Goal: Answer question/provide support: Answer question/provide support

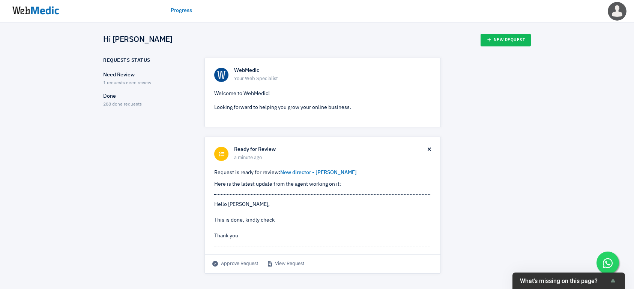
click at [130, 76] on p "Need Review" at bounding box center [147, 75] width 88 height 8
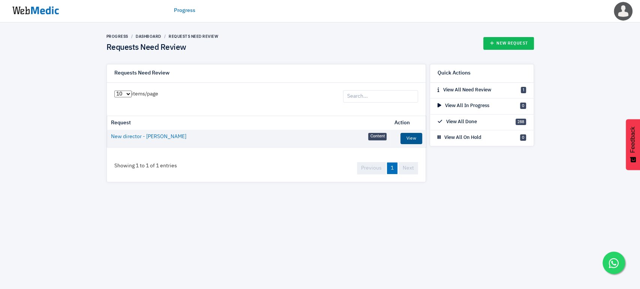
click at [411, 140] on link "View" at bounding box center [411, 138] width 22 height 11
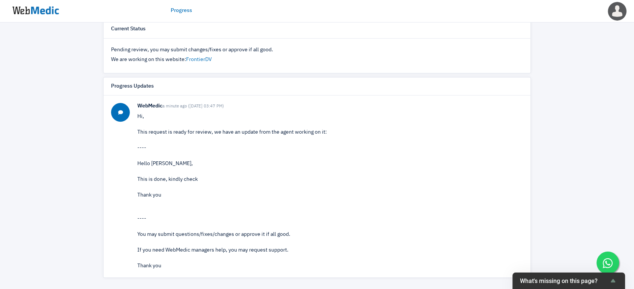
scroll to position [44, 0]
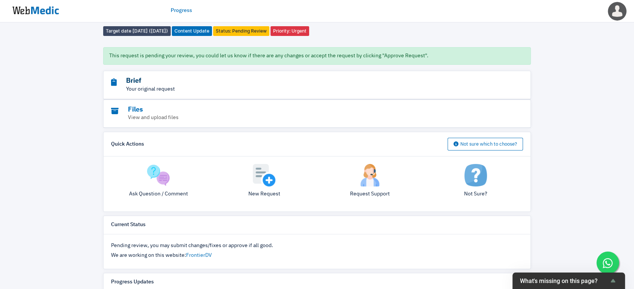
click at [144, 85] on h3 "Brief" at bounding box center [296, 81] width 370 height 9
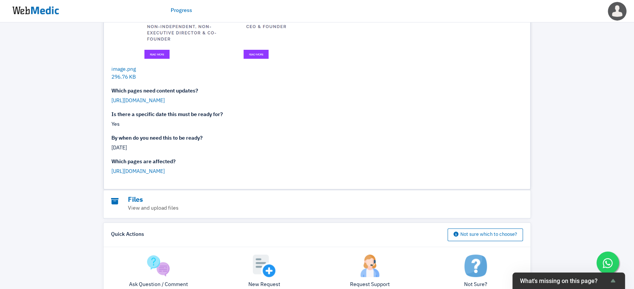
scroll to position [294, 0]
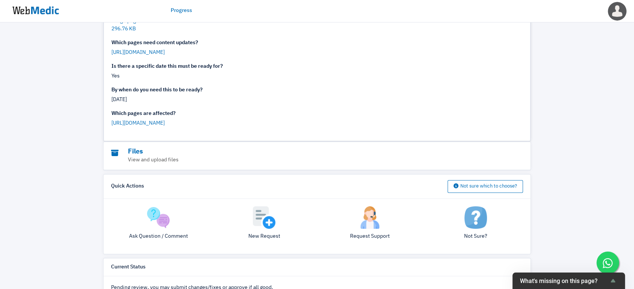
click at [156, 116] on strong "Which pages are affected?" at bounding box center [143, 113] width 64 height 5
click at [150, 126] on link "[URL][DOMAIN_NAME]" at bounding box center [137, 123] width 53 height 5
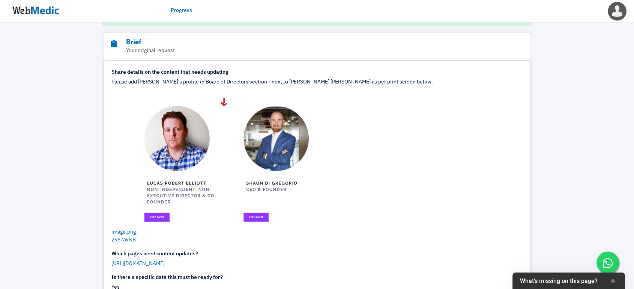
scroll to position [2, 0]
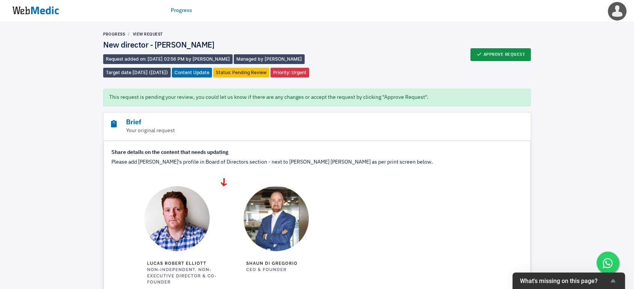
click at [508, 60] on button "Approve Request" at bounding box center [500, 54] width 61 height 13
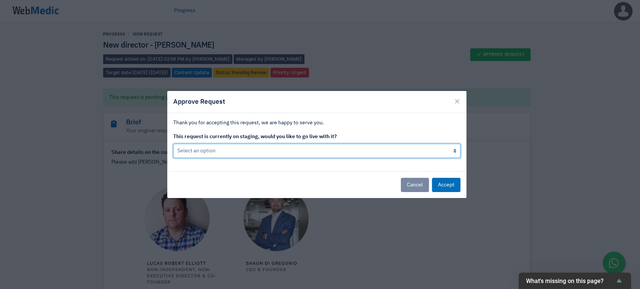
drag, startPoint x: 288, startPoint y: 154, endPoint x: 282, endPoint y: 154, distance: 6.0
click at [288, 154] on select "Select an option Yes go live Accept request but don't go live yet" at bounding box center [316, 151] width 287 height 14
select select "1"
click at [173, 144] on select "Select an option Yes go live Accept request but don't go live yet" at bounding box center [316, 151] width 287 height 14
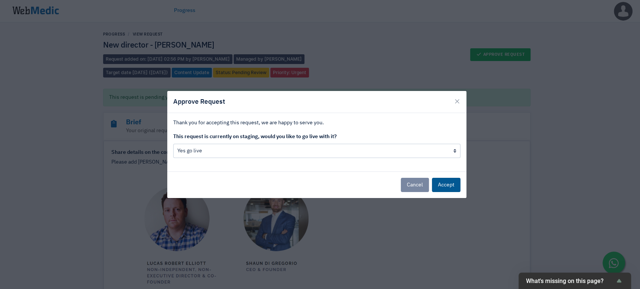
click at [440, 184] on button "Accept" at bounding box center [446, 185] width 28 height 14
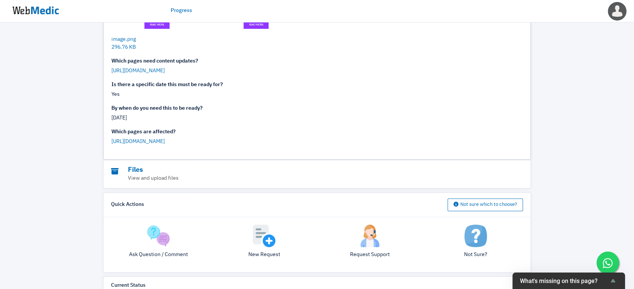
scroll to position [507, 0]
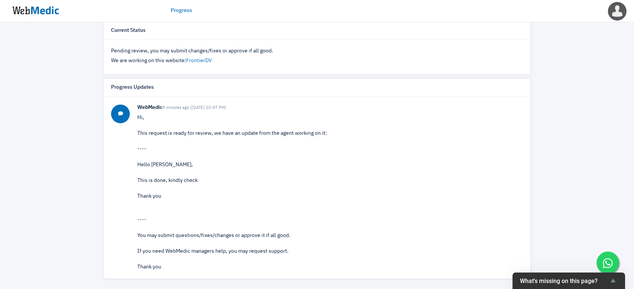
click at [473, 161] on div "Hello [PERSON_NAME], This is done, kindly check Thank you" at bounding box center [329, 180] width 385 height 39
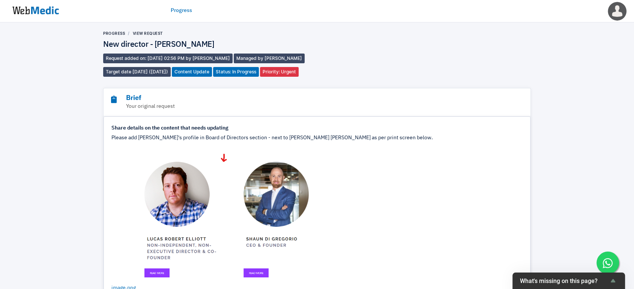
scroll to position [0, 0]
